Goal: Use online tool/utility: Utilize a website feature to perform a specific function

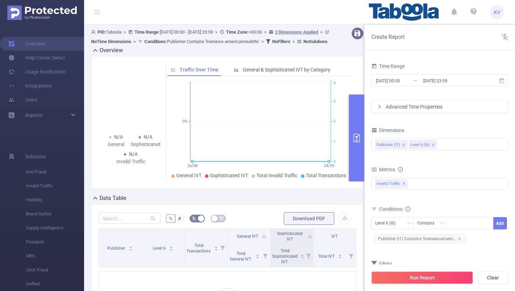
scroll to position [19, 0]
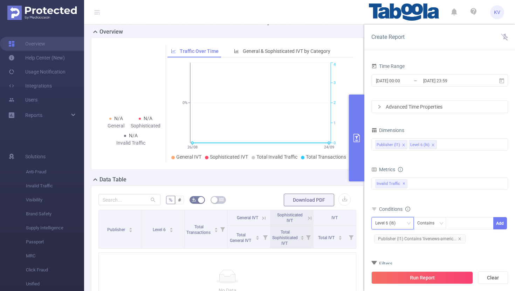
click at [397, 224] on div "Level 6 (l6)" at bounding box center [387, 224] width 25 height 12
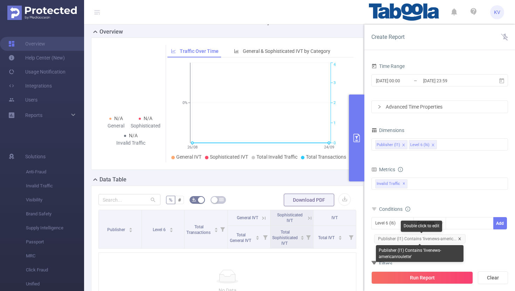
click at [459, 238] on icon "icon: close" at bounding box center [460, 239] width 4 height 4
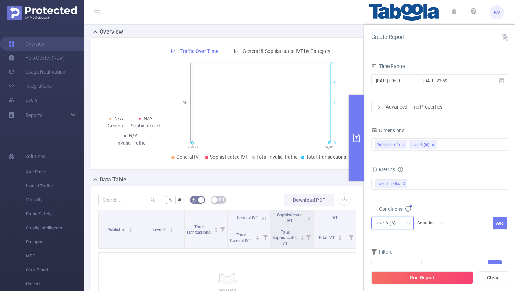
click at [405, 223] on div "Level 6 (l6)" at bounding box center [392, 224] width 35 height 12
click at [405, 238] on li "Publisher (l1)" at bounding box center [392, 237] width 42 height 11
click at [468, 224] on div at bounding box center [469, 224] width 40 height 12
paste input "livenews-americanroulette"
type input "livenews-americanroulette"
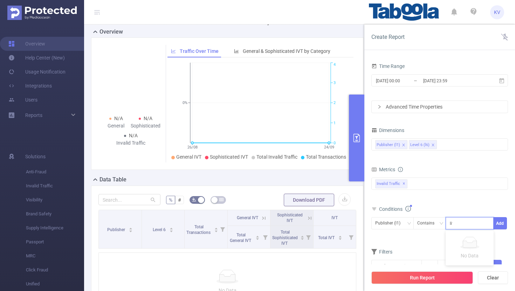
scroll to position [0, 9]
click at [480, 240] on li "livenews-americanroulette" at bounding box center [482, 237] width 73 height 11
click at [501, 226] on button "Add" at bounding box center [500, 223] width 14 height 12
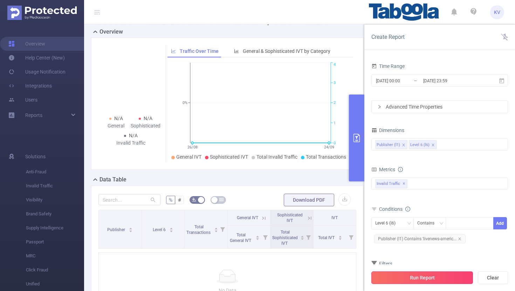
click at [442, 277] on button "Run Report" at bounding box center [422, 278] width 102 height 13
click at [505, 81] on span "[DATE] 00:00 _ [DATE] 23:59" at bounding box center [439, 80] width 137 height 12
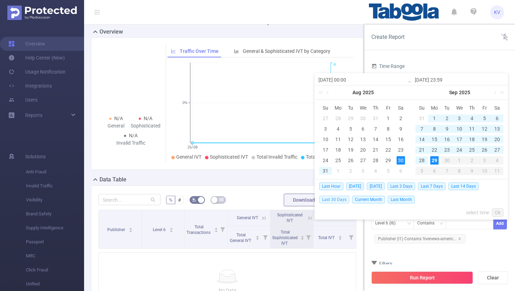
click at [339, 199] on span "Last 30 Days" at bounding box center [334, 200] width 30 height 8
type input "[DATE] 00:00"
type input "[DATE] 23:59"
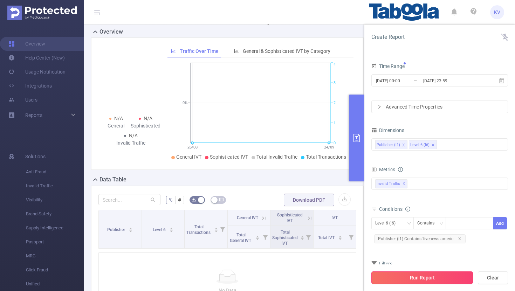
click at [439, 279] on button "Run Report" at bounding box center [422, 278] width 102 height 13
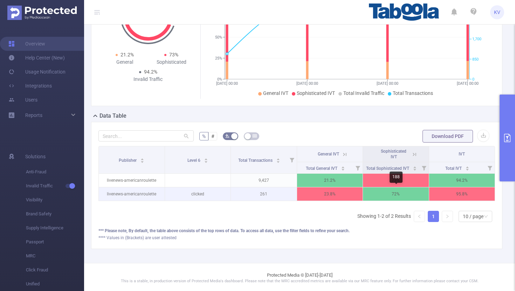
scroll to position [0, 1]
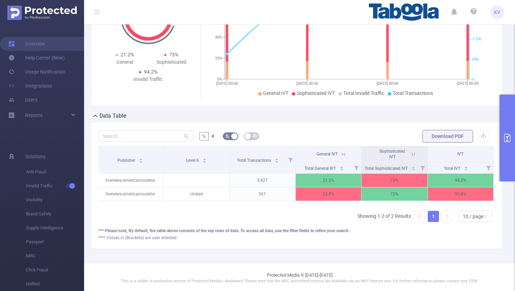
click at [342, 154] on icon at bounding box center [343, 154] width 6 height 6
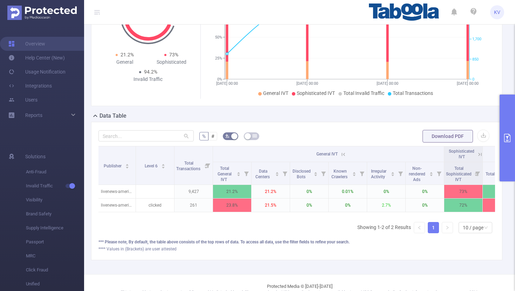
click at [480, 155] on icon at bounding box center [480, 154] width 6 height 6
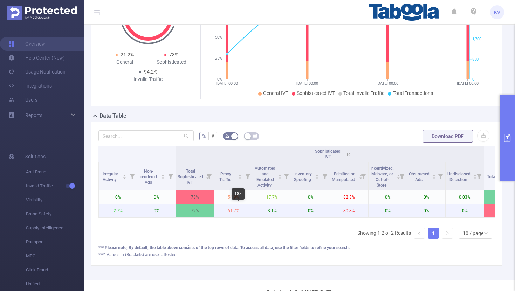
scroll to position [0, 299]
